Goal: Navigation & Orientation: Find specific page/section

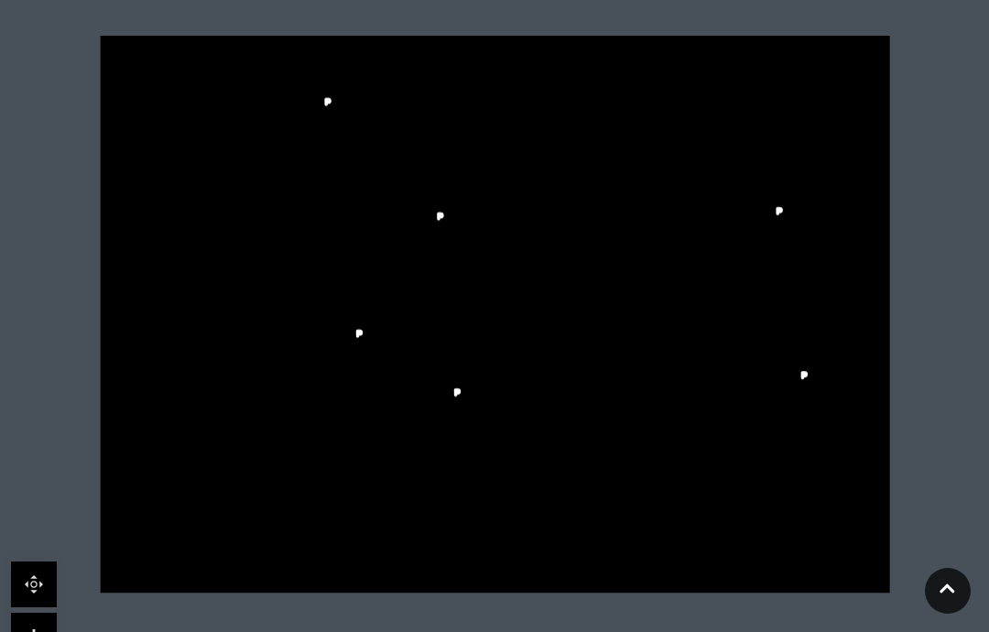
scroll to position [578, 0]
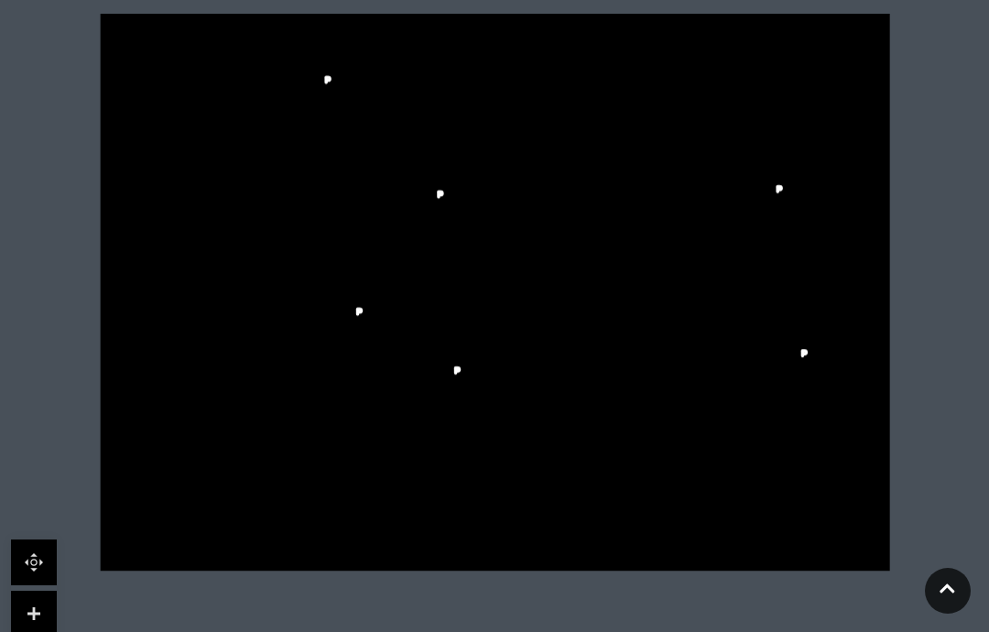
click at [951, 597] on icon at bounding box center [948, 588] width 16 height 17
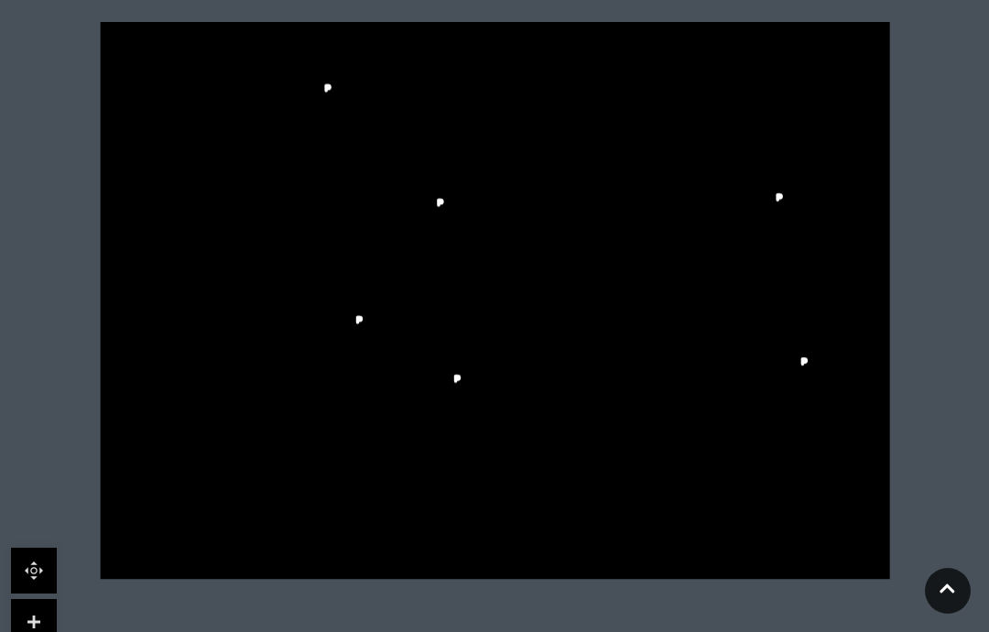
scroll to position [604, 0]
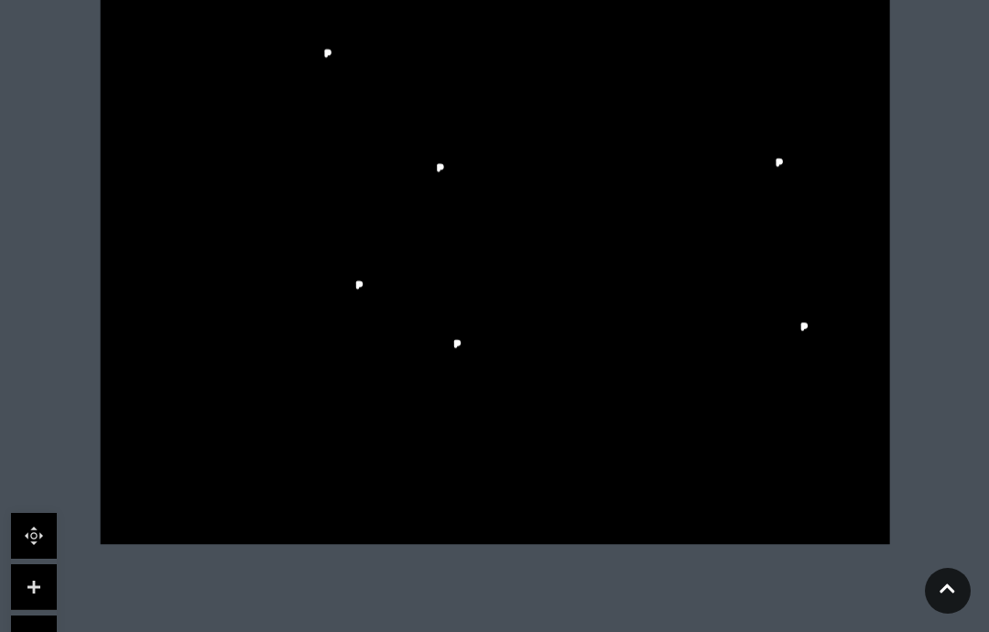
click at [950, 614] on link at bounding box center [948, 591] width 46 height 46
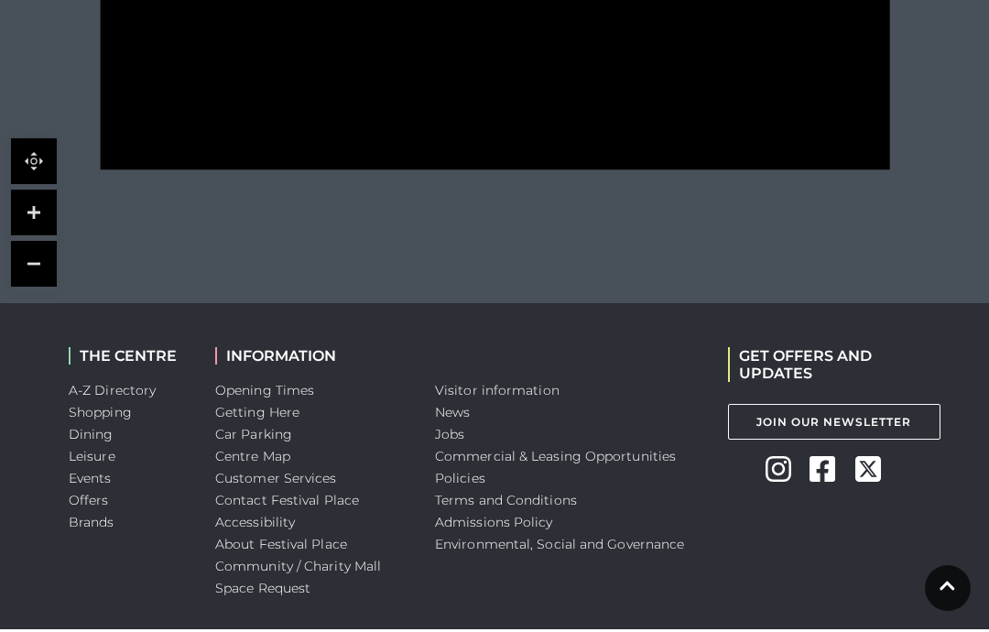
scroll to position [1049, 0]
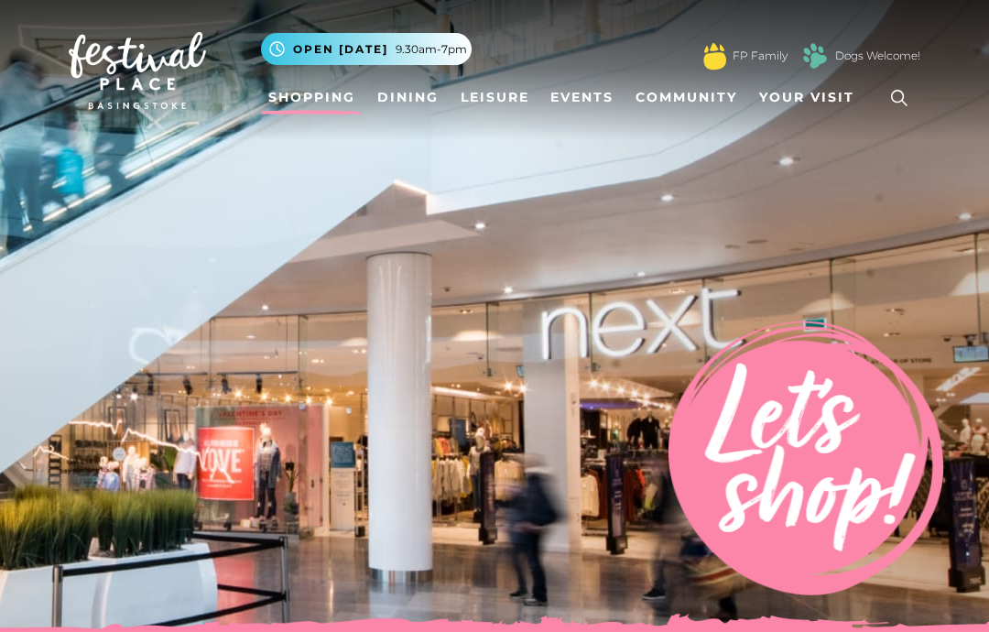
click at [832, 98] on span "Your Visit" at bounding box center [806, 97] width 95 height 19
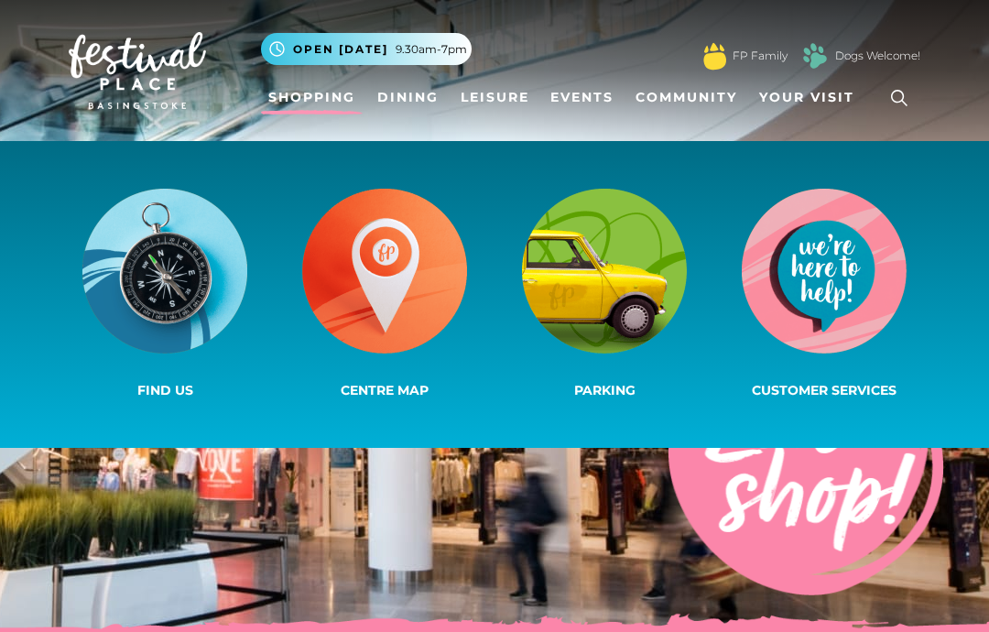
click at [428, 304] on img at bounding box center [384, 271] width 165 height 165
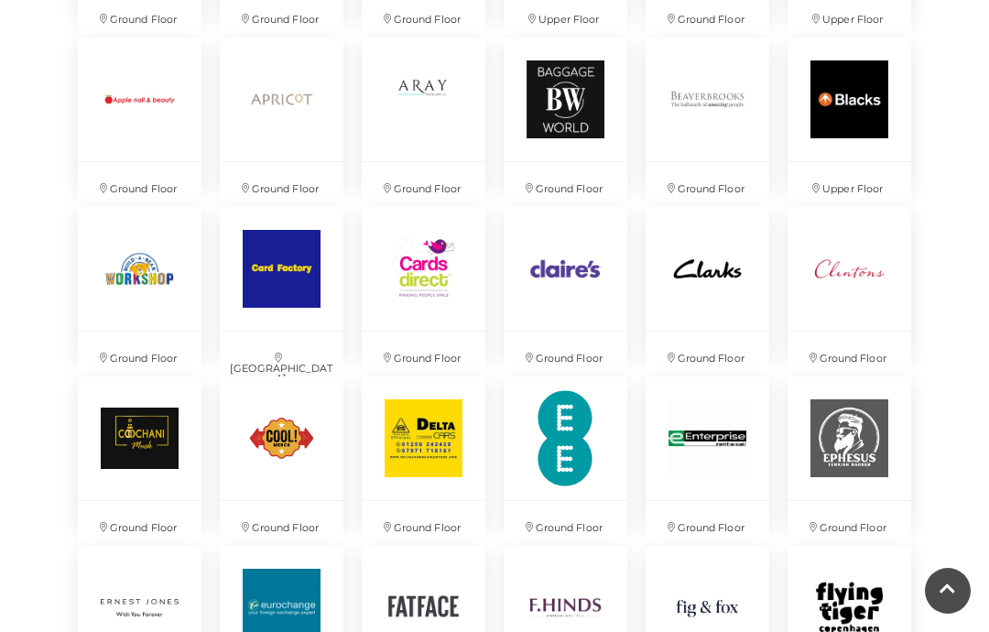
scroll to position [1572, 0]
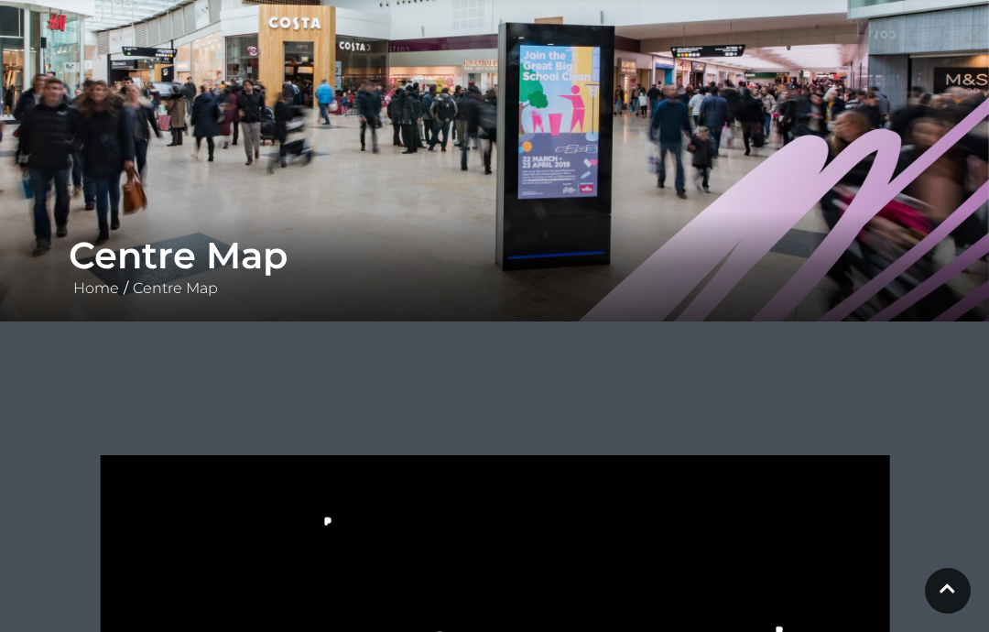
scroll to position [124, 0]
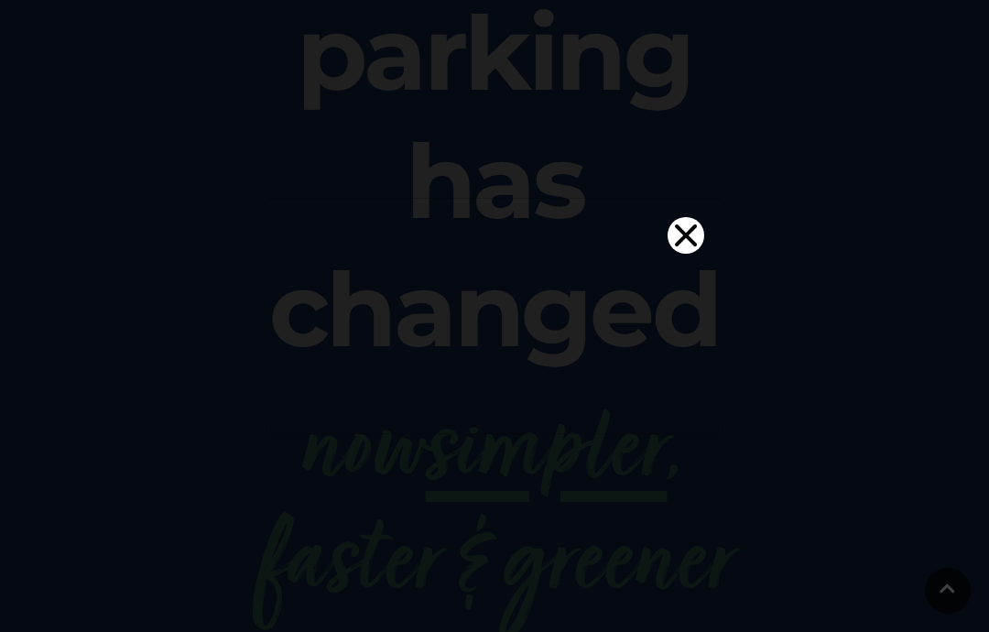
scroll to position [325, 0]
click at [681, 224] on icon "Close" at bounding box center [686, 235] width 22 height 22
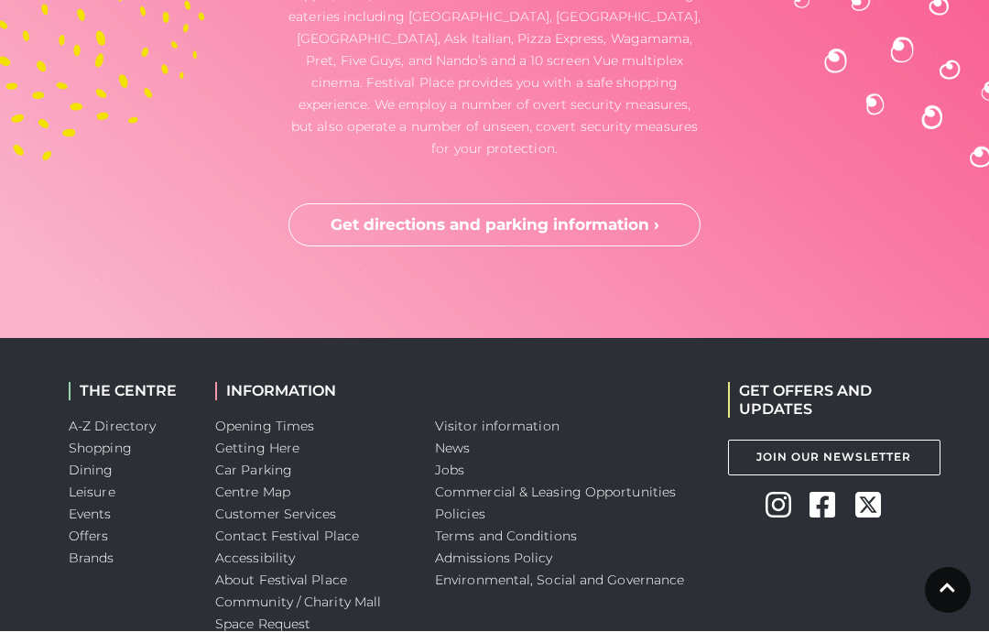
scroll to position [5423, 0]
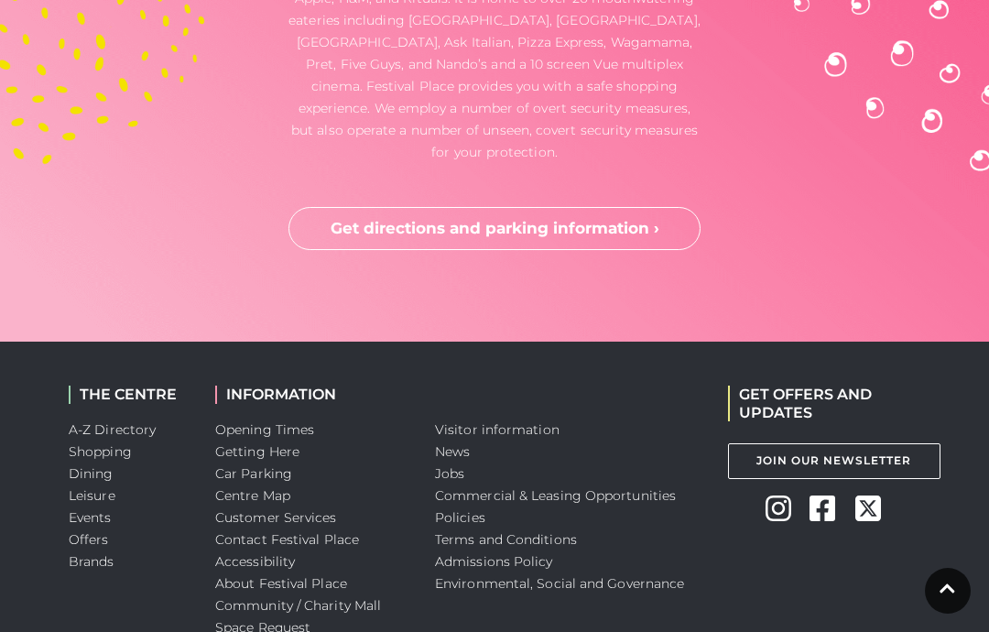
click at [866, 531] on div "GET OFFERS AND UPDATES Join Our Newsletter Instagram Facebook Twitter" at bounding box center [824, 519] width 220 height 354
click at [273, 487] on link "Centre Map" at bounding box center [252, 495] width 75 height 16
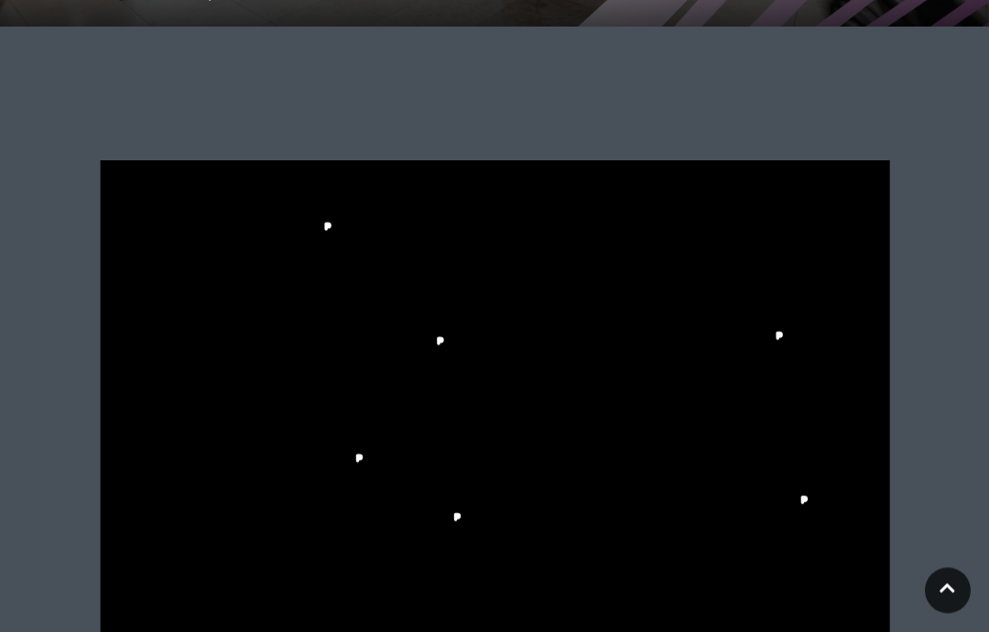
scroll to position [432, 0]
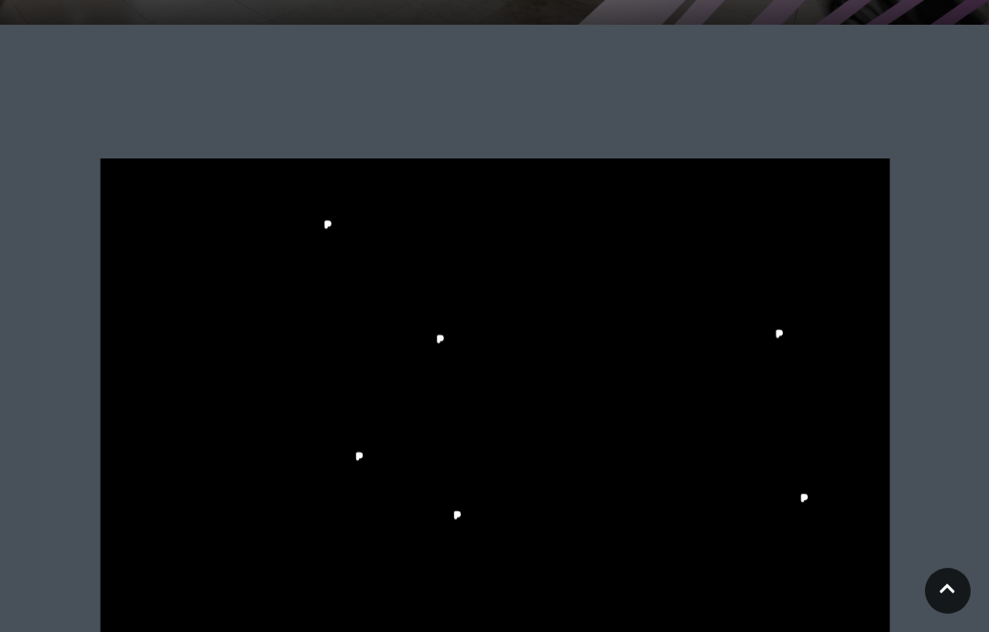
click at [951, 597] on icon at bounding box center [948, 588] width 16 height 17
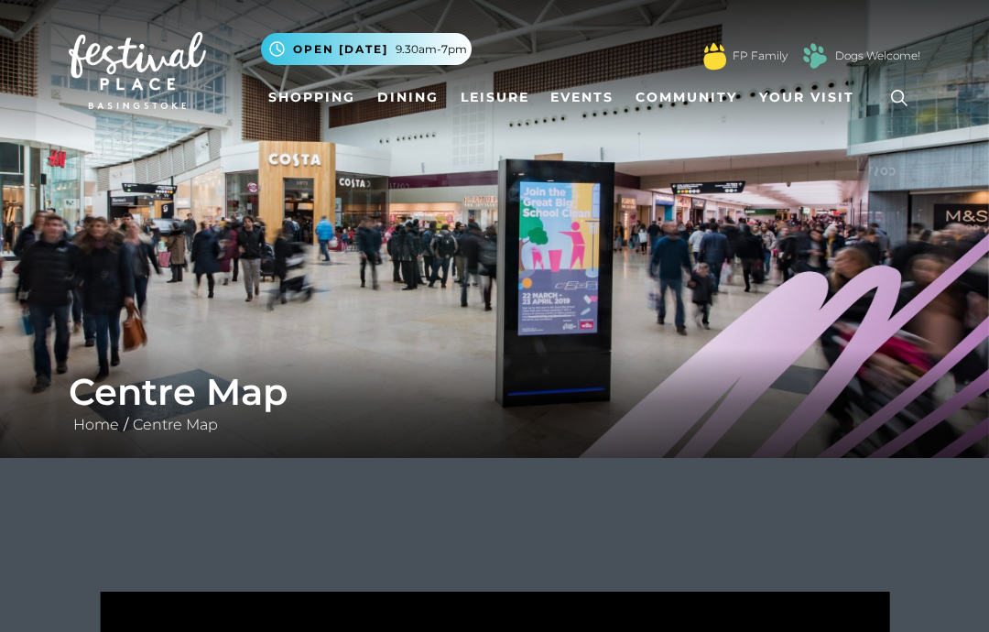
scroll to position [0, 0]
